Goal: Task Accomplishment & Management: Use online tool/utility

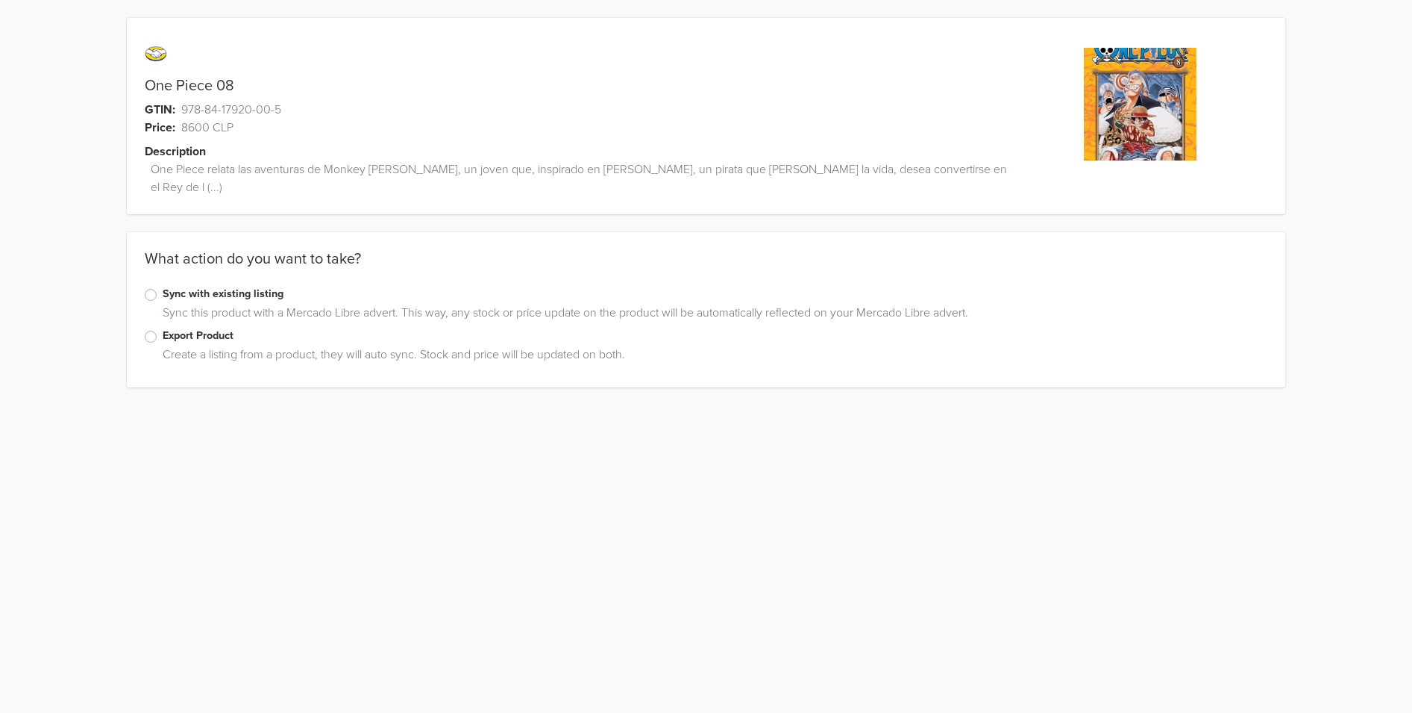
click at [163, 328] on label "Export Product" at bounding box center [715, 336] width 1105 height 16
click at [0, 0] on input "Export Product" at bounding box center [0, 0] width 0 height 0
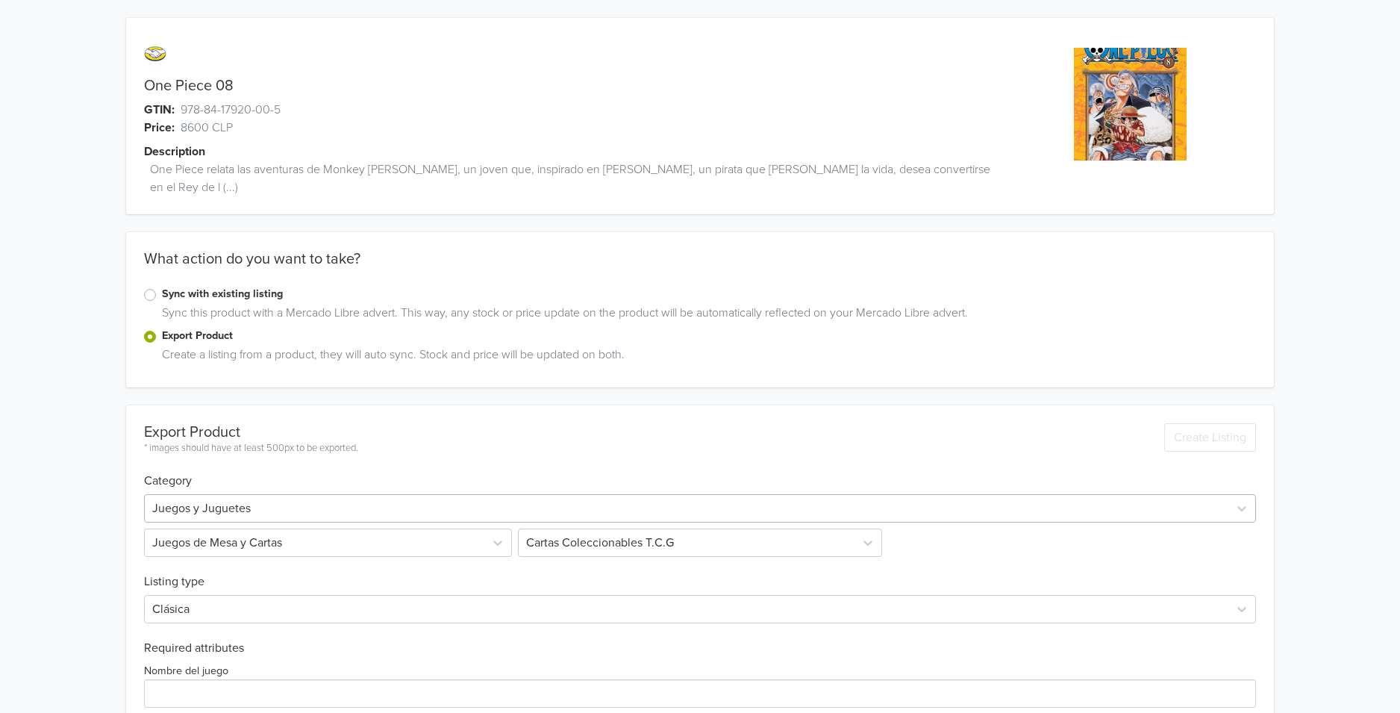
click at [232, 488] on div "Juegos y Juguetes Juegos de Mesa y Cartas Cartas Coleccionables T.C.G" at bounding box center [700, 522] width 1112 height 69
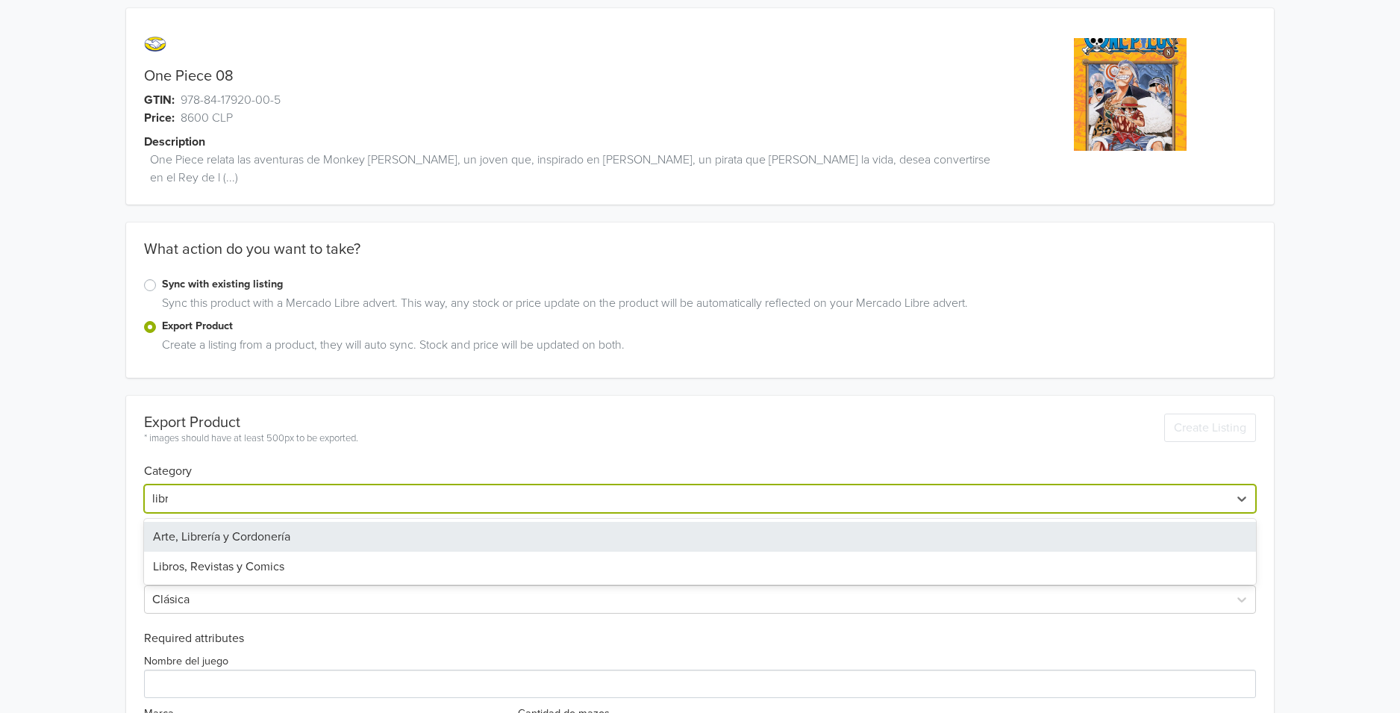
type input "libro"
click at [240, 522] on div "Libros, Revistas y Comics" at bounding box center [700, 537] width 1112 height 30
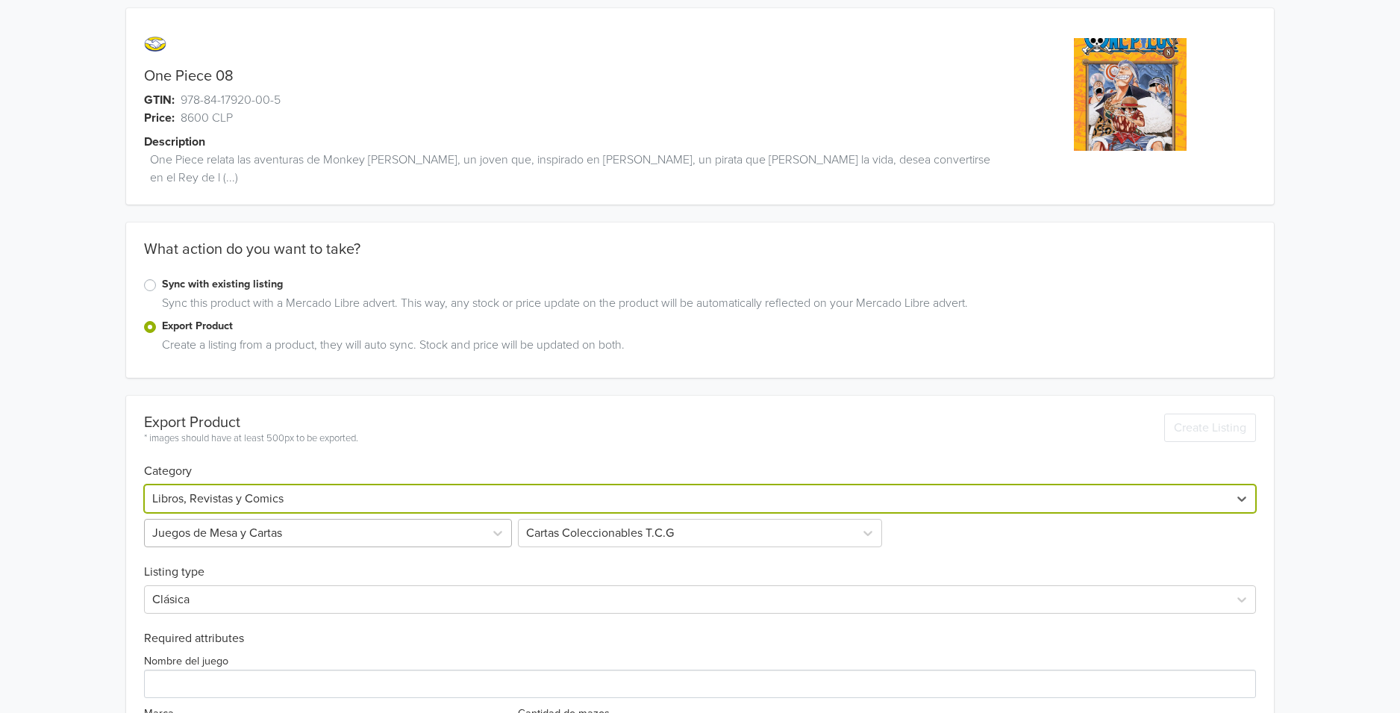
scroll to position [0, 0]
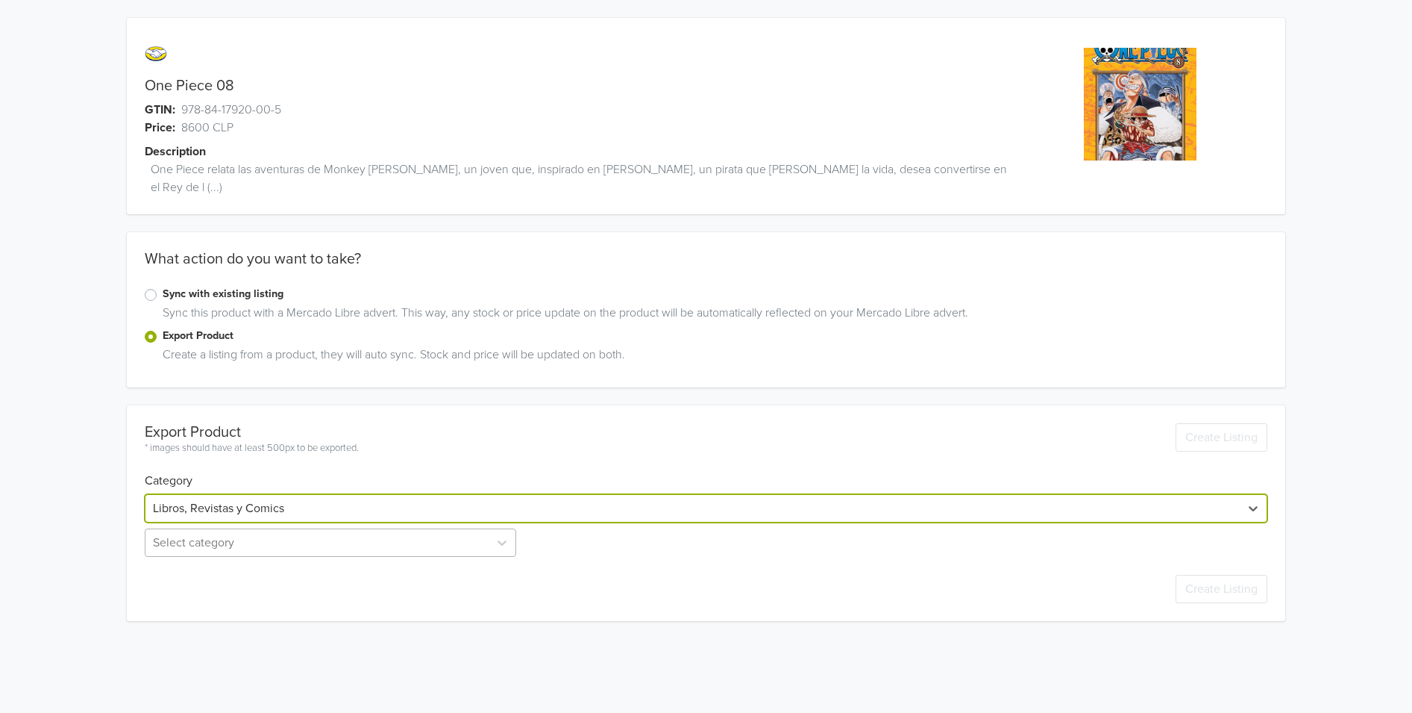
click at [222, 532] on div at bounding box center [317, 542] width 328 height 21
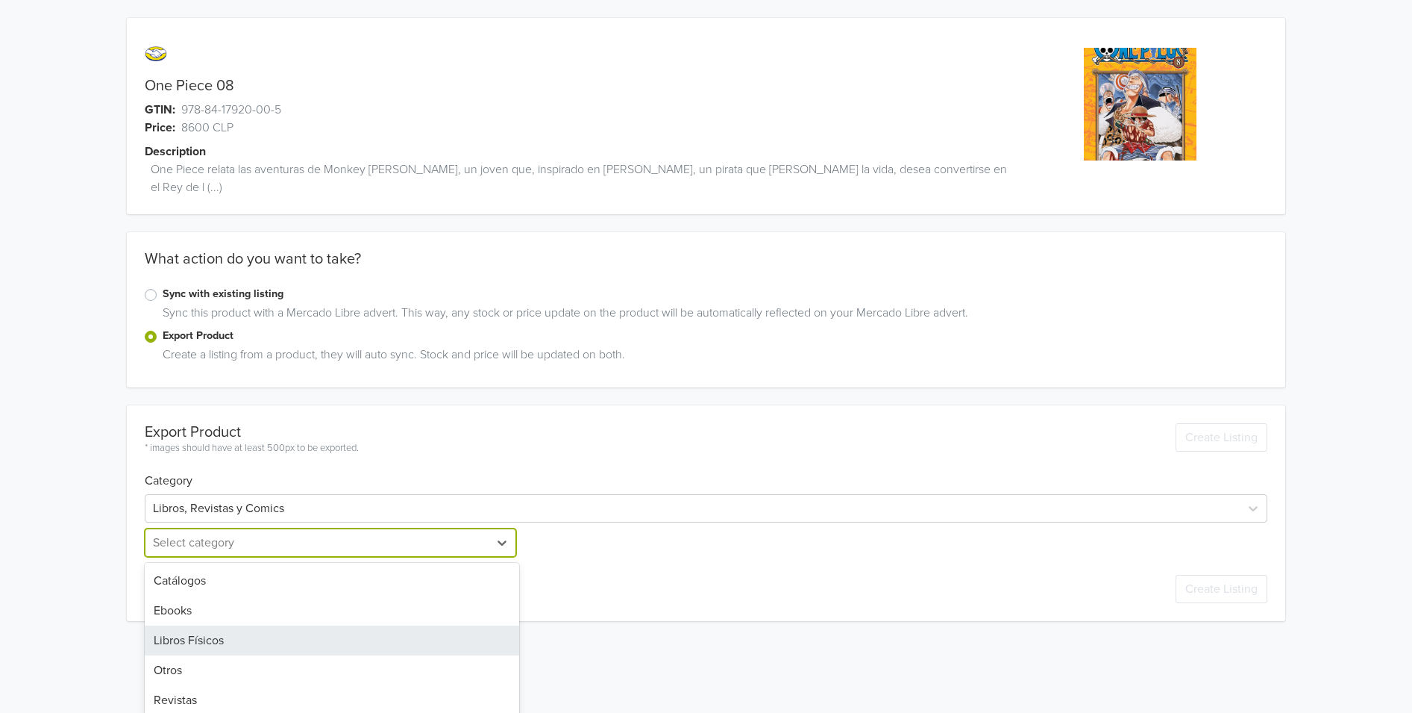
click at [197, 625] on div "Libros Físicos" at bounding box center [332, 640] width 375 height 30
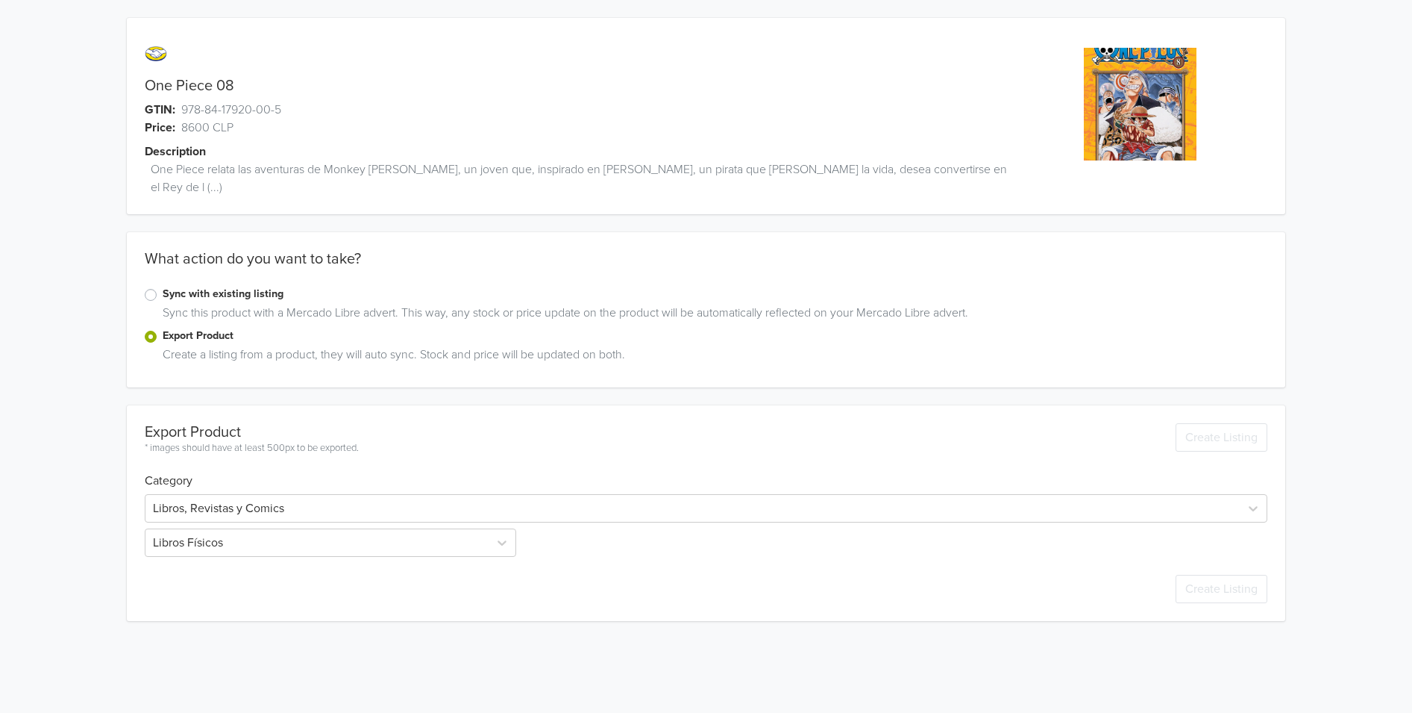
click at [127, 570] on div "Export Product * images should have at least 500px to be exported. Create Listi…" at bounding box center [706, 513] width 1159 height 216
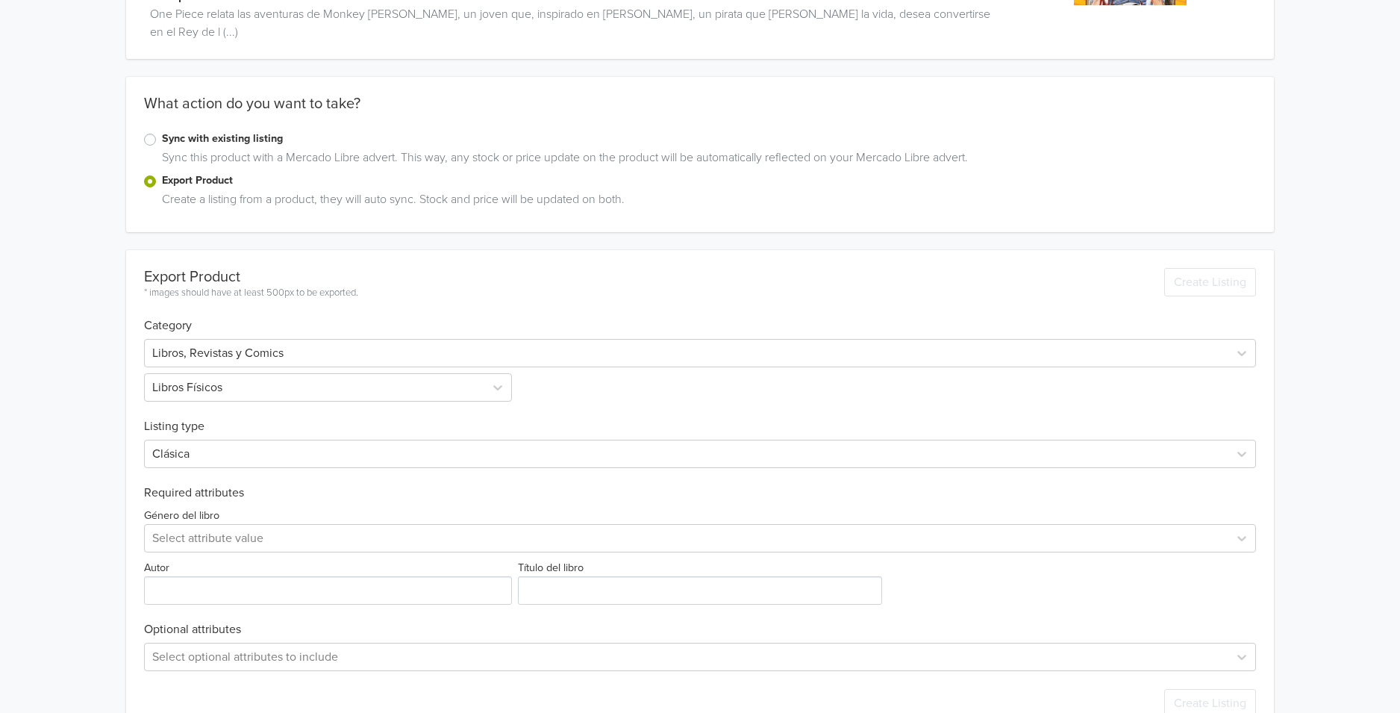
scroll to position [160, 0]
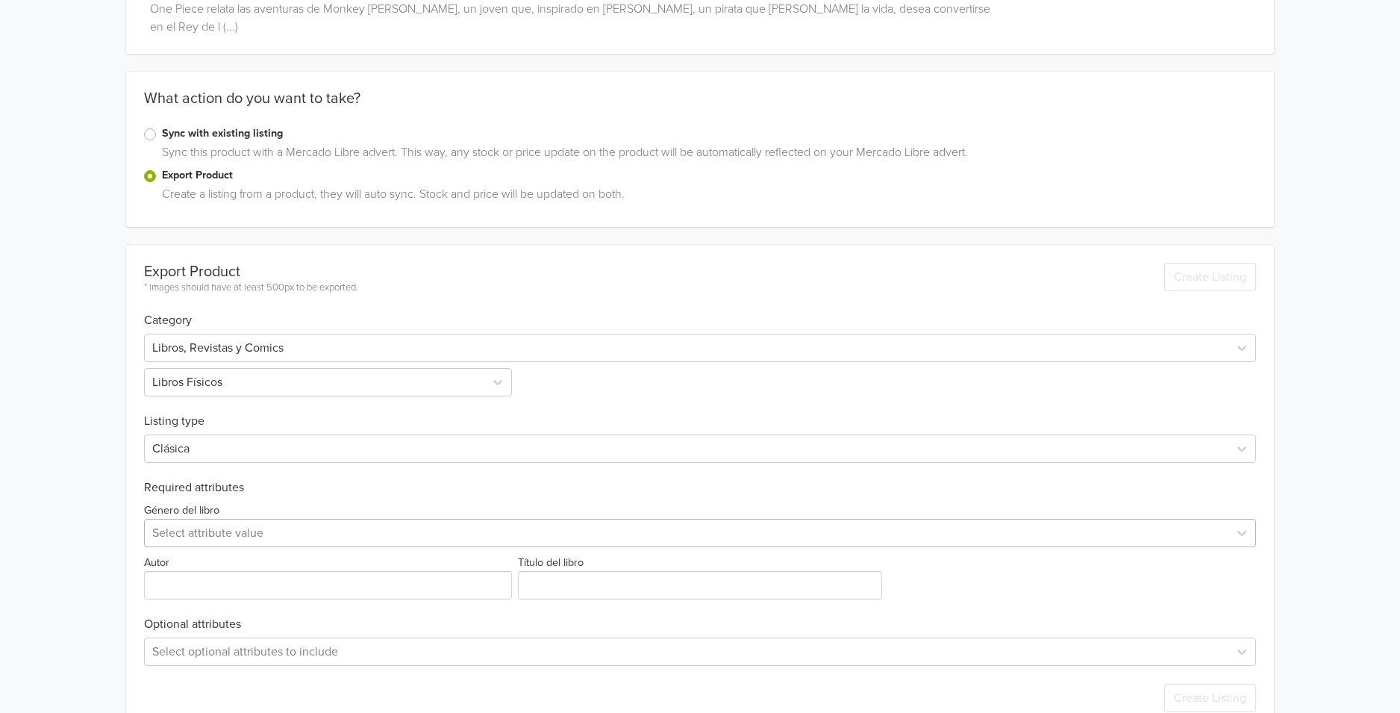
click at [196, 522] on div at bounding box center [686, 532] width 1068 height 21
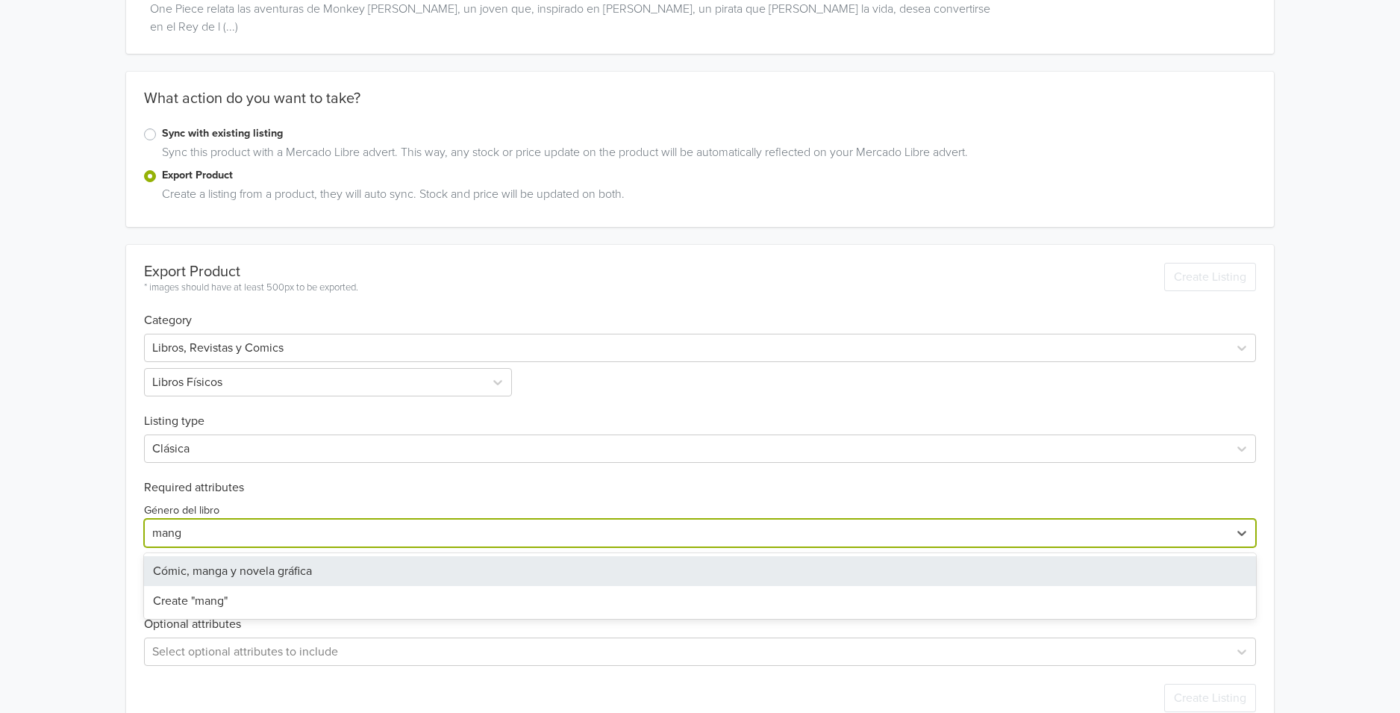
type input "manga"
click at [242, 556] on div "Cómic, manga y novela gráfica" at bounding box center [700, 571] width 1112 height 30
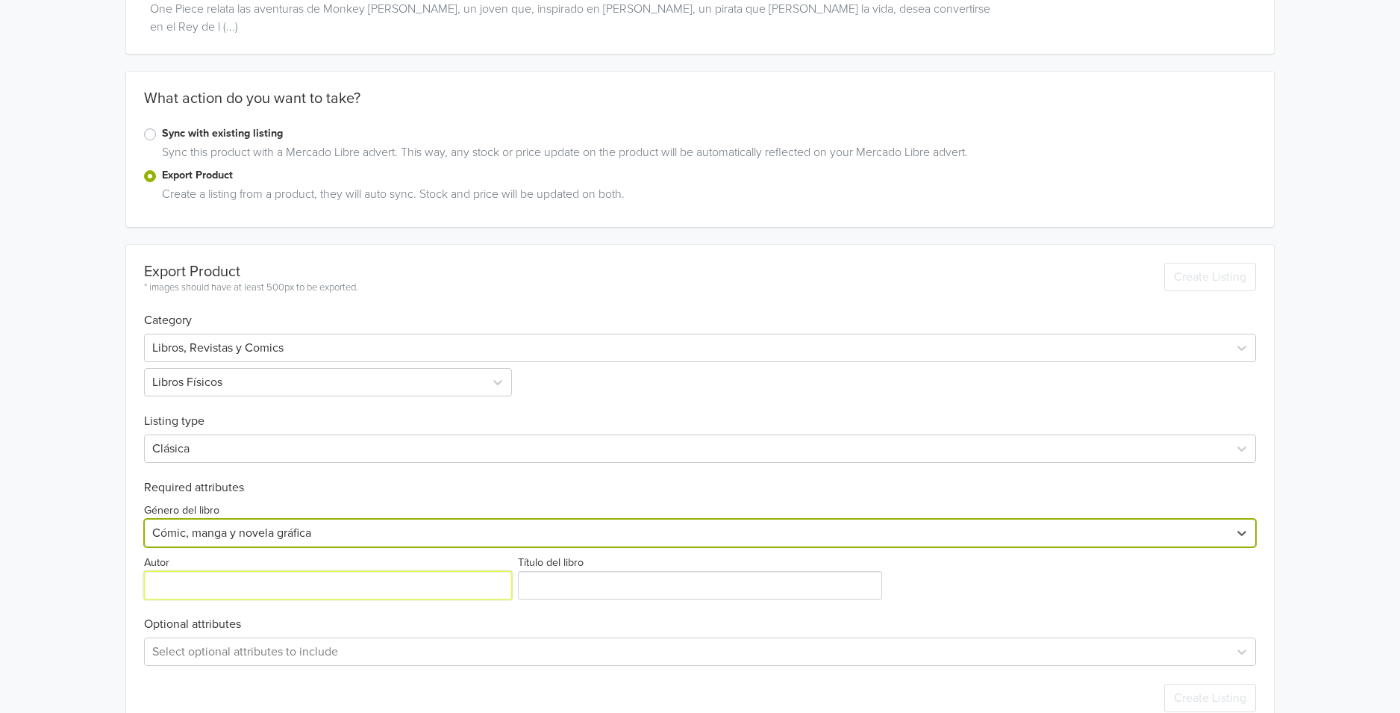
click at [196, 571] on input "Autor" at bounding box center [328, 585] width 368 height 28
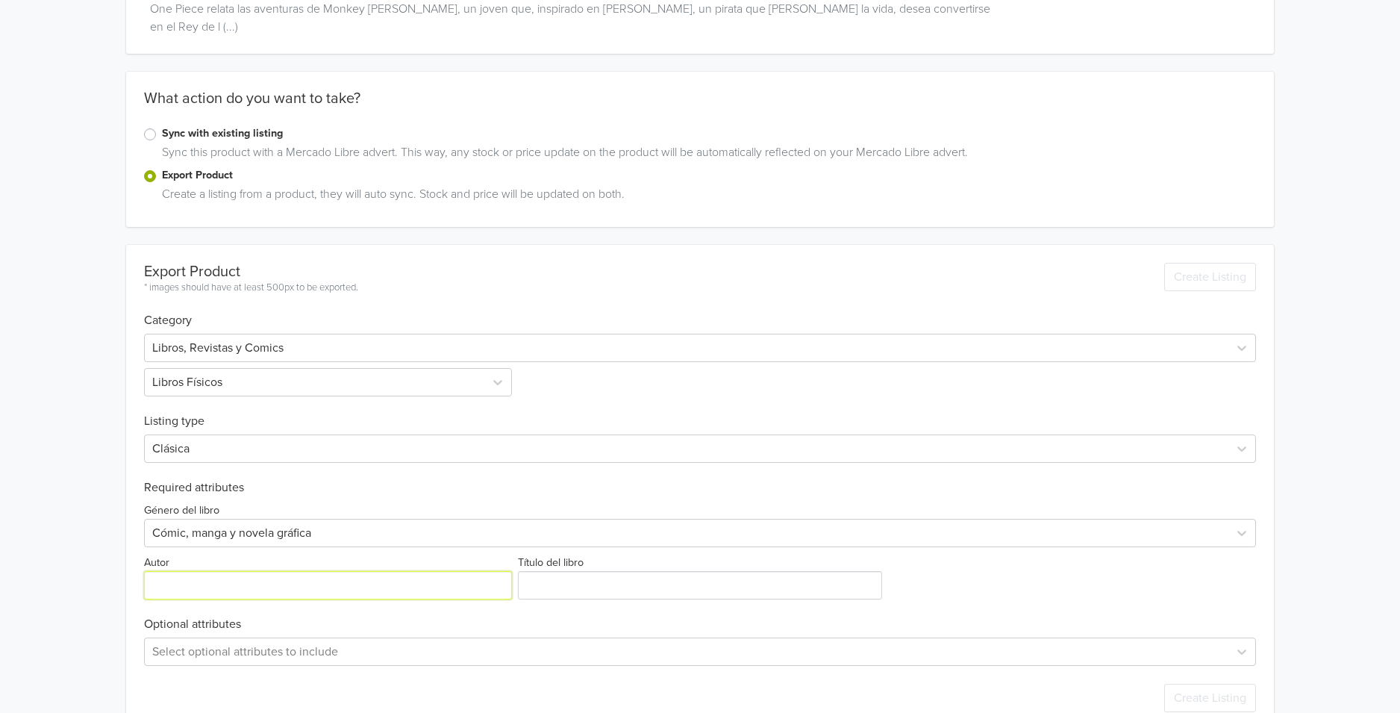
type input "O"
click at [267, 571] on input "Autor" at bounding box center [328, 585] width 368 height 28
paste input "[PERSON_NAME]"
type input "[PERSON_NAME]"
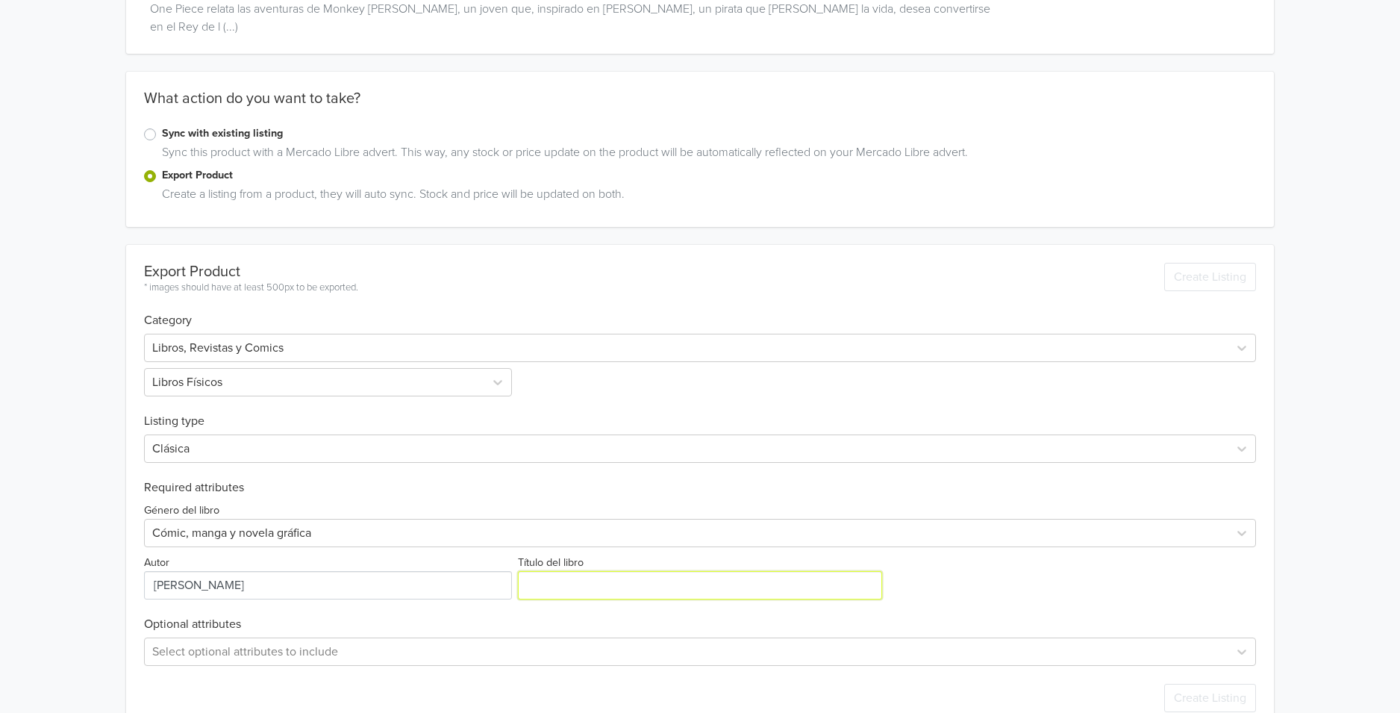
click at [573, 571] on input "Título del libro" at bounding box center [700, 585] width 365 height 28
type input "One Piece 08"
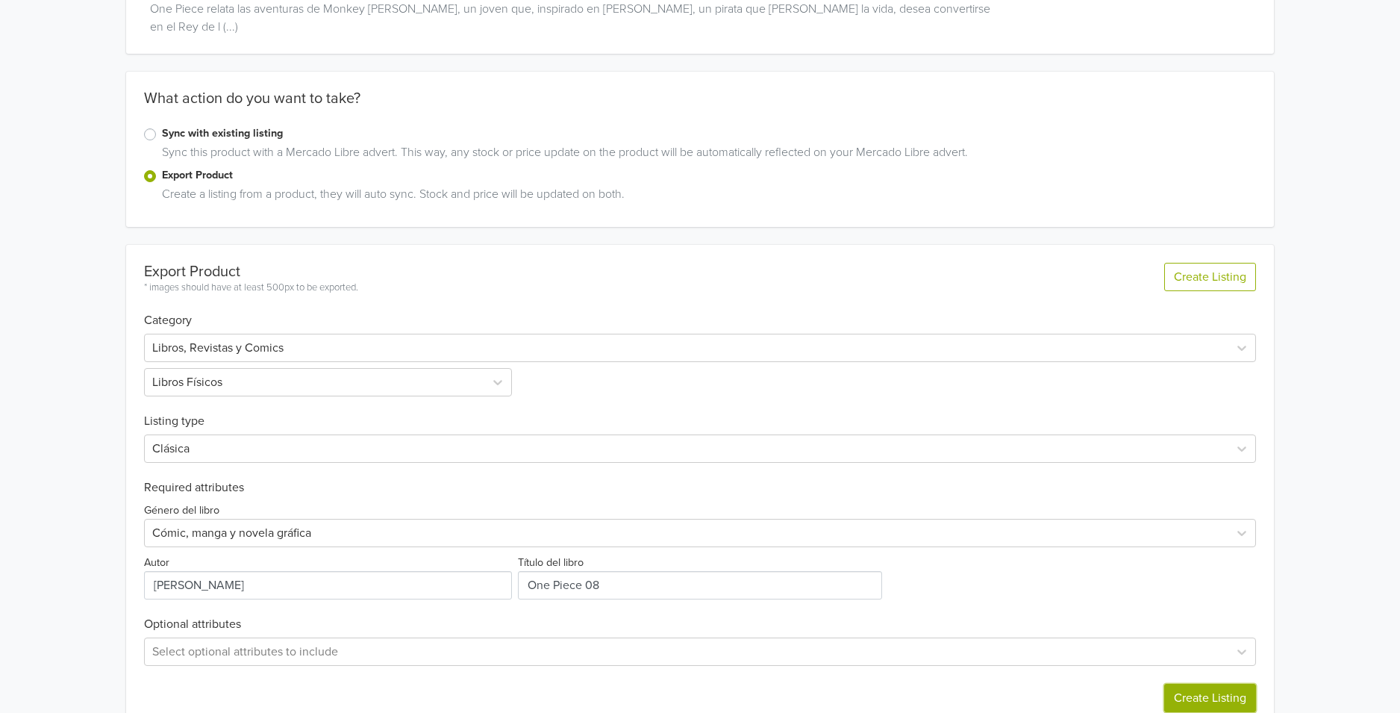
click at [1188, 683] on button "Create Listing" at bounding box center [1210, 697] width 92 height 28
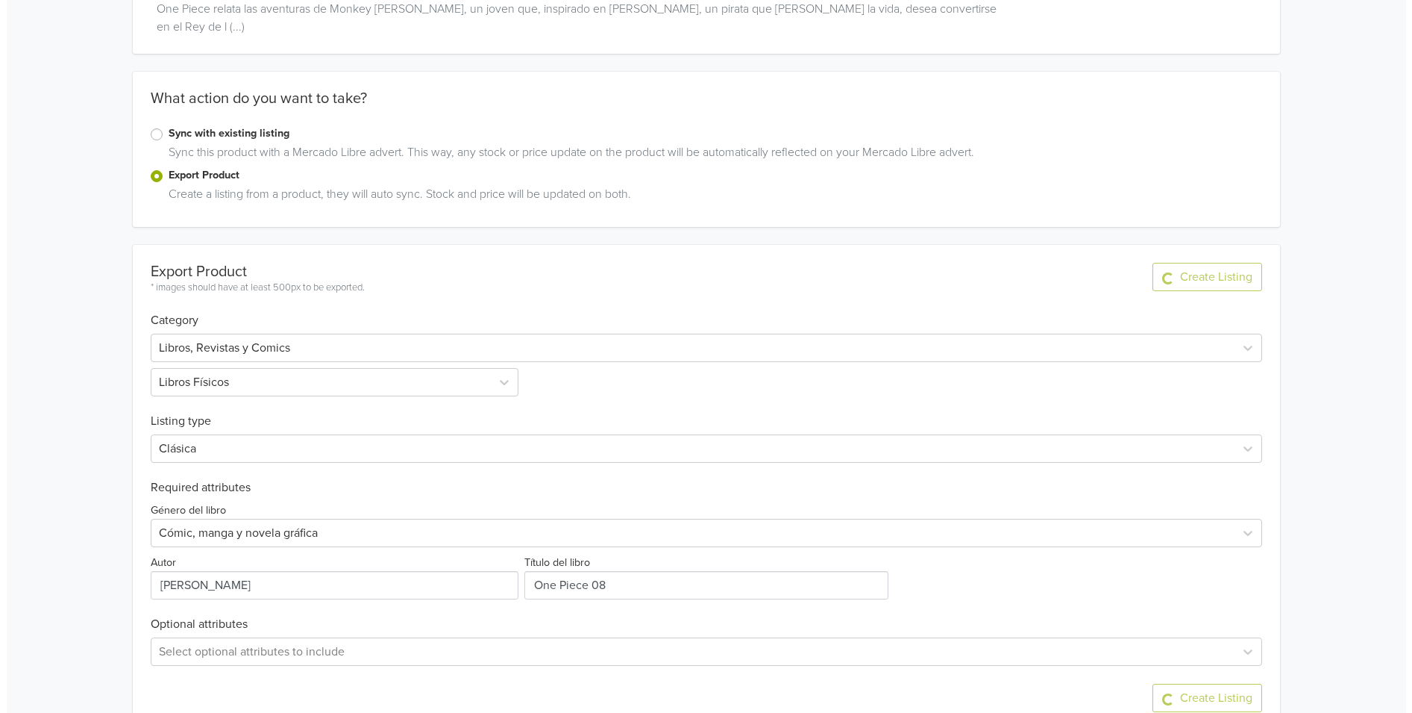
scroll to position [0, 0]
